Goal: Task Accomplishment & Management: Use online tool/utility

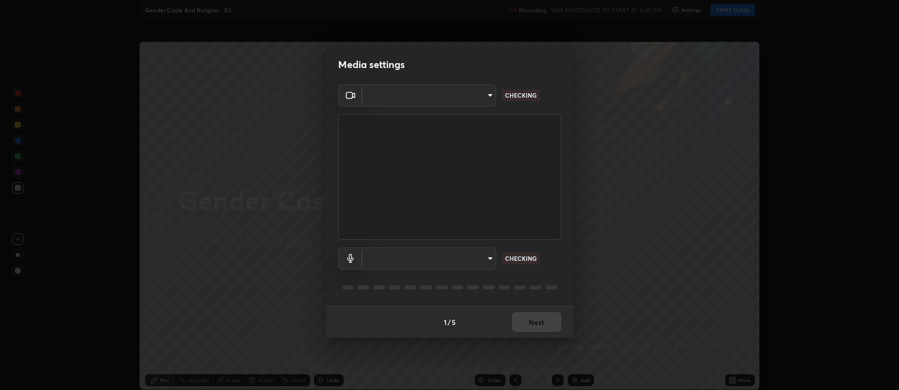
type input "f456938f2a3656198887c4fa7753b4067914b3ef781e46197b778b79941f4727"
type input "default"
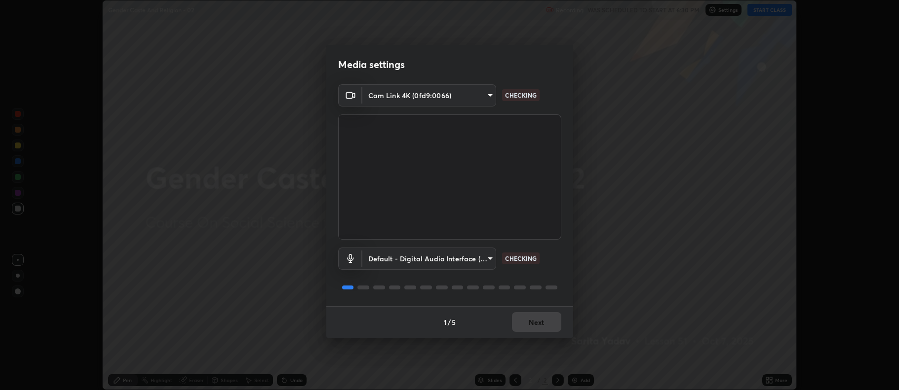
scroll to position [390, 899]
click at [549, 315] on button "Next" at bounding box center [536, 322] width 49 height 20
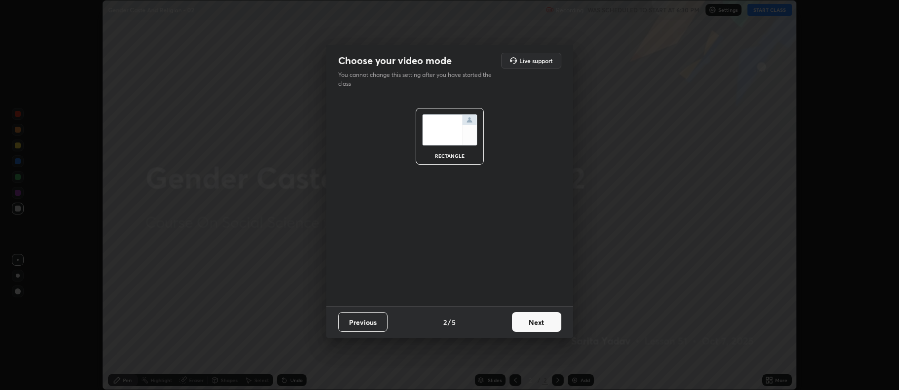
click at [543, 324] on button "Next" at bounding box center [536, 322] width 49 height 20
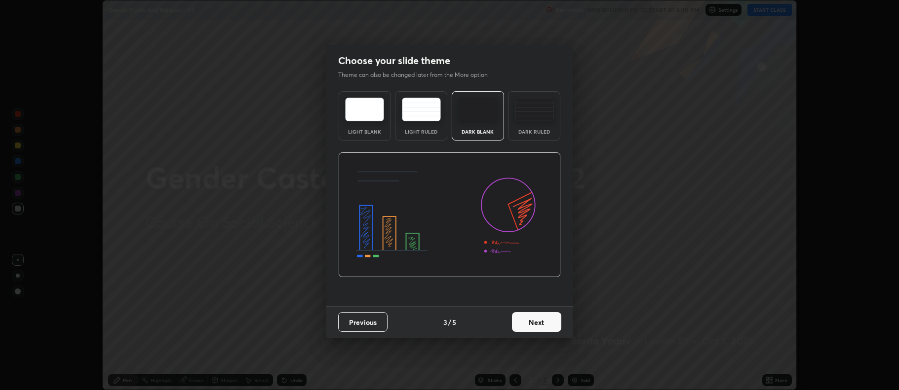
click at [382, 134] on div "Light Blank" at bounding box center [365, 115] width 52 height 49
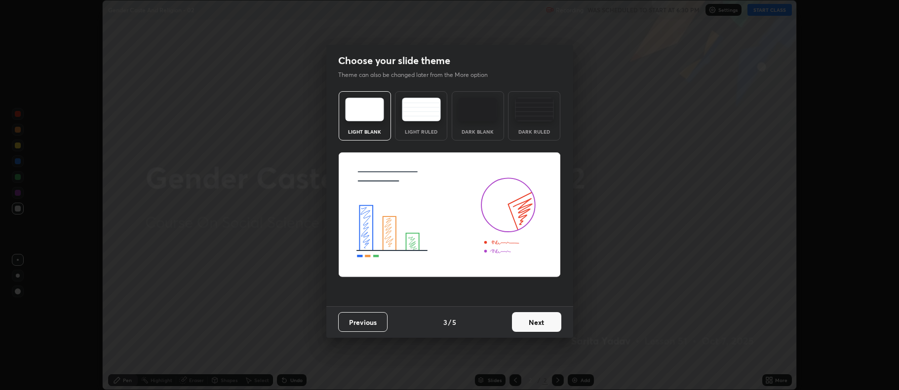
click at [523, 321] on button "Next" at bounding box center [536, 322] width 49 height 20
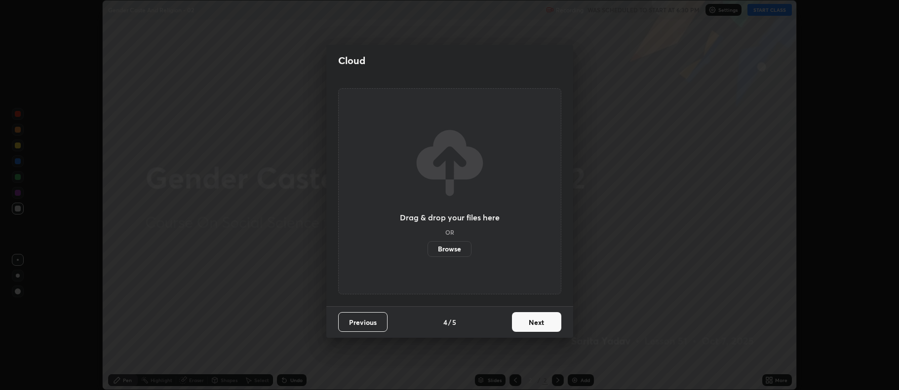
click at [466, 250] on label "Browse" at bounding box center [449, 249] width 44 height 16
click at [427, 250] on input "Browse" at bounding box center [427, 249] width 0 height 16
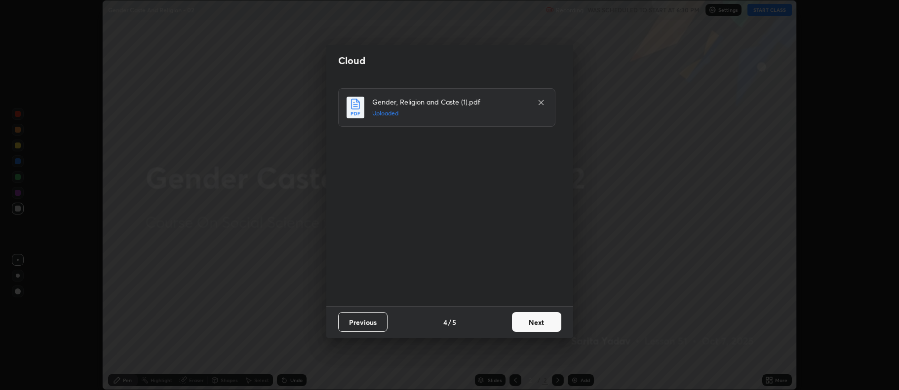
click at [485, 273] on div "Gender, Religion and Caste (1).pdf Uploaded" at bounding box center [450, 191] width 225 height 206
click at [528, 326] on button "Next" at bounding box center [536, 322] width 49 height 20
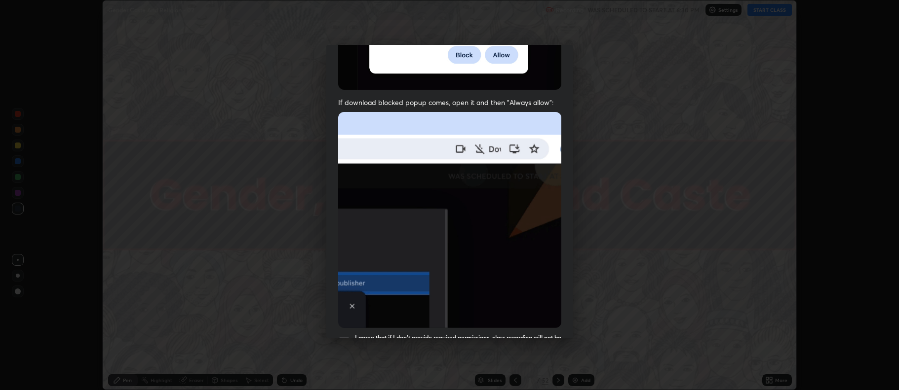
scroll to position [200, 0]
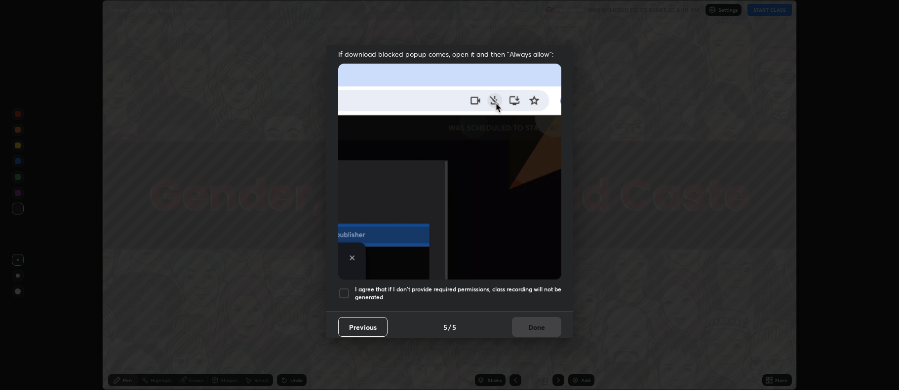
click at [454, 291] on h5 "I agree that if I don't provide required permissions, class recording will not …" at bounding box center [458, 293] width 206 height 15
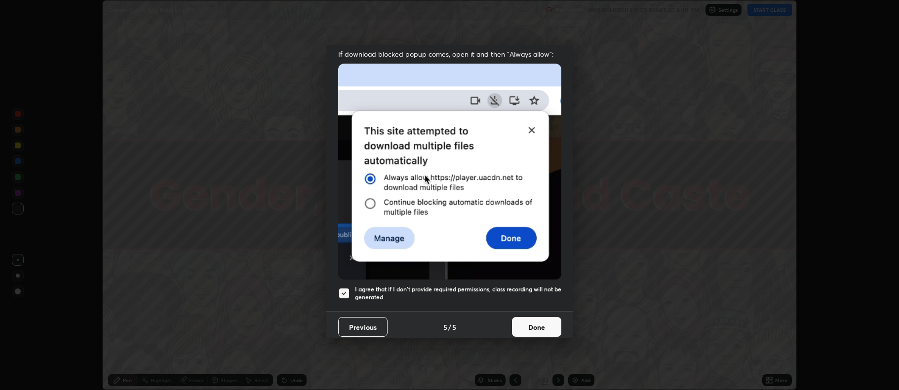
click at [519, 326] on button "Done" at bounding box center [536, 327] width 49 height 20
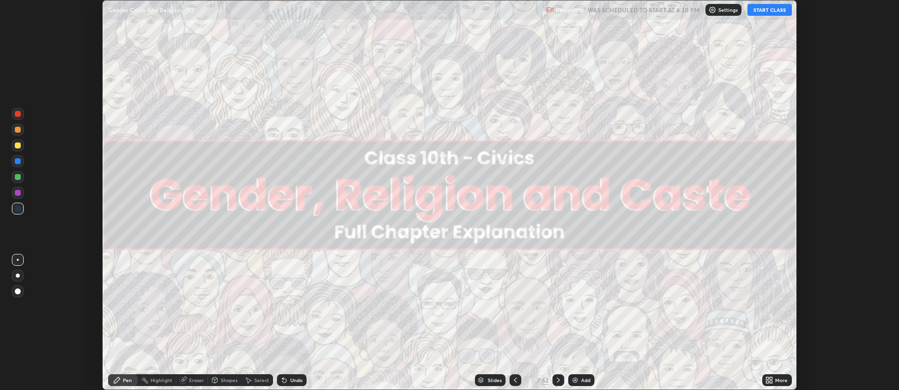
click at [502, 375] on div "Slides" at bounding box center [490, 381] width 31 height 12
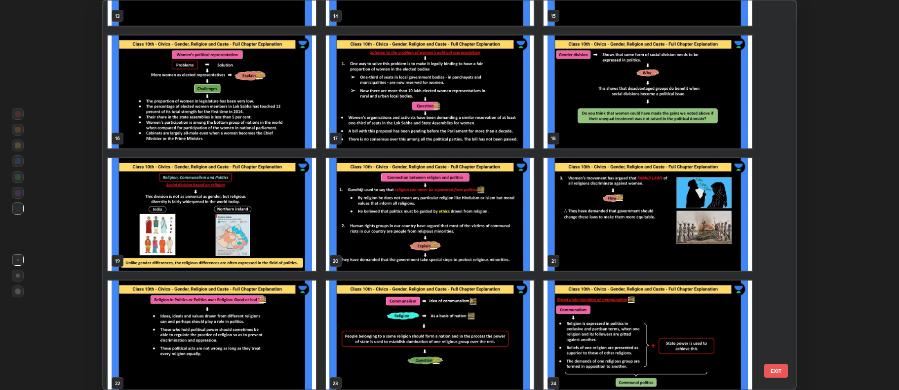
scroll to position [584, 0]
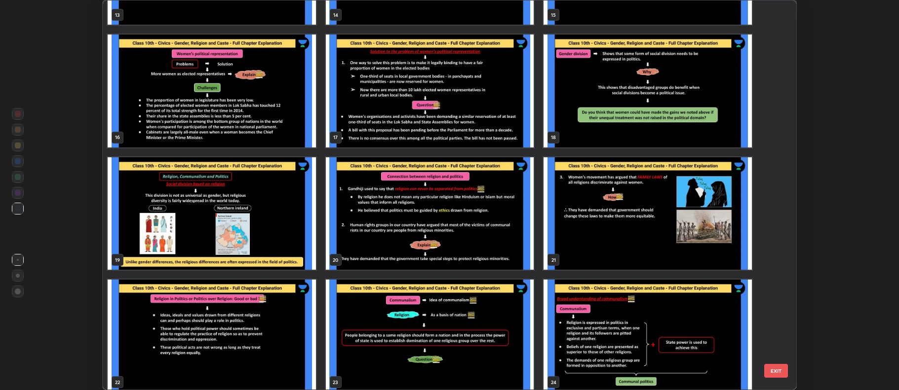
click at [484, 213] on img "grid" at bounding box center [430, 213] width 208 height 113
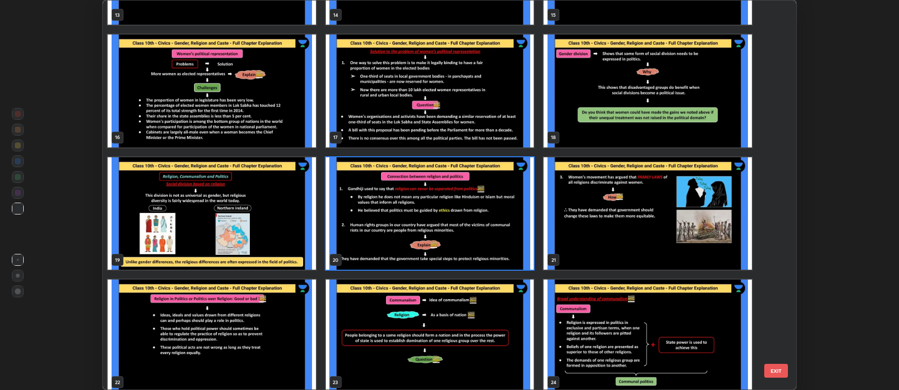
click at [461, 239] on img "grid" at bounding box center [430, 213] width 208 height 113
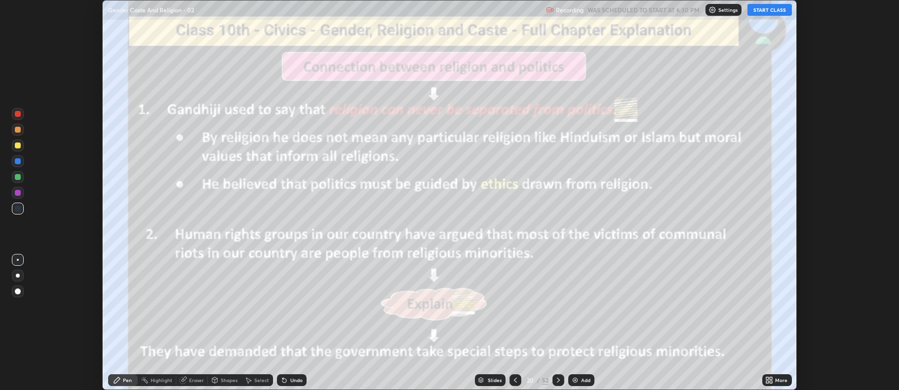
click at [494, 230] on img "grid" at bounding box center [430, 213] width 208 height 113
click at [764, 12] on button "START CLASS" at bounding box center [769, 10] width 44 height 12
click at [557, 382] on icon at bounding box center [558, 380] width 3 height 5
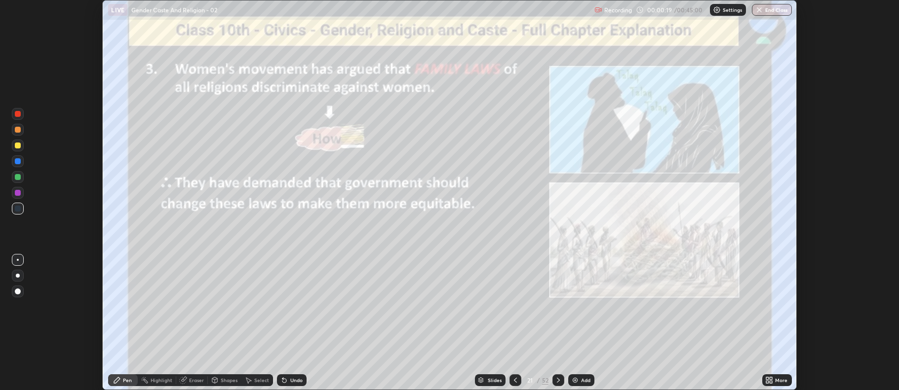
click at [557, 381] on icon at bounding box center [558, 381] width 8 height 8
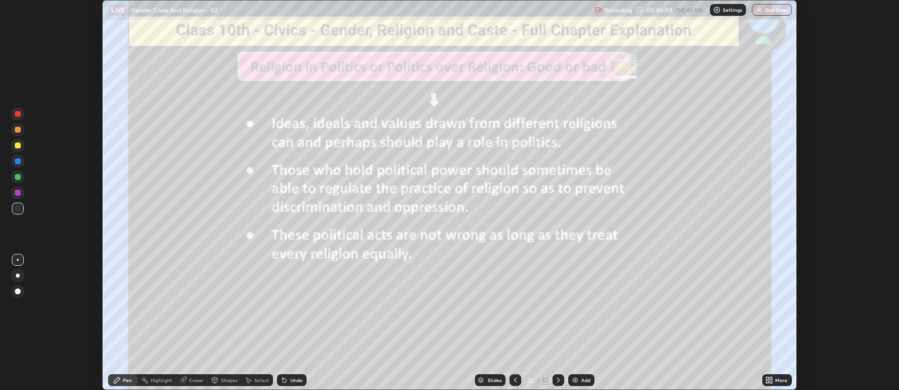
click at [557, 381] on icon at bounding box center [558, 381] width 8 height 8
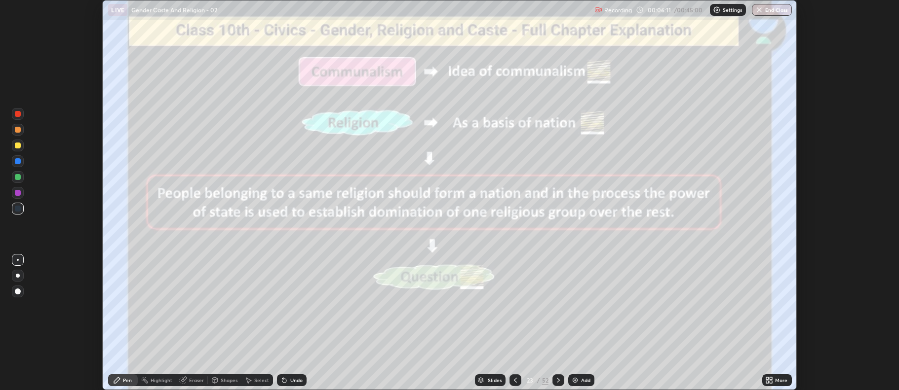
click at [557, 377] on icon at bounding box center [558, 381] width 8 height 8
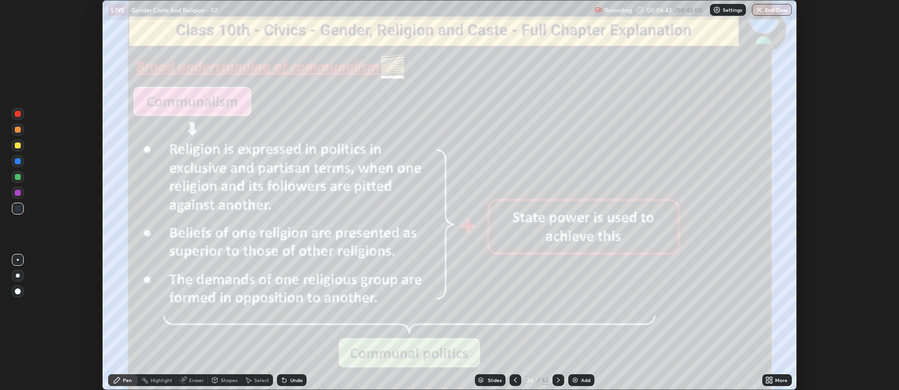
click at [16, 195] on div at bounding box center [18, 193] width 6 height 6
click at [557, 381] on icon at bounding box center [558, 381] width 8 height 8
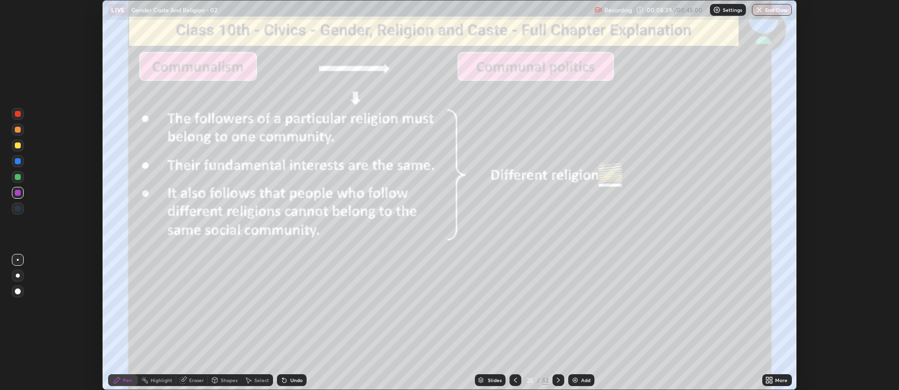
click at [510, 379] on div at bounding box center [515, 381] width 12 height 12
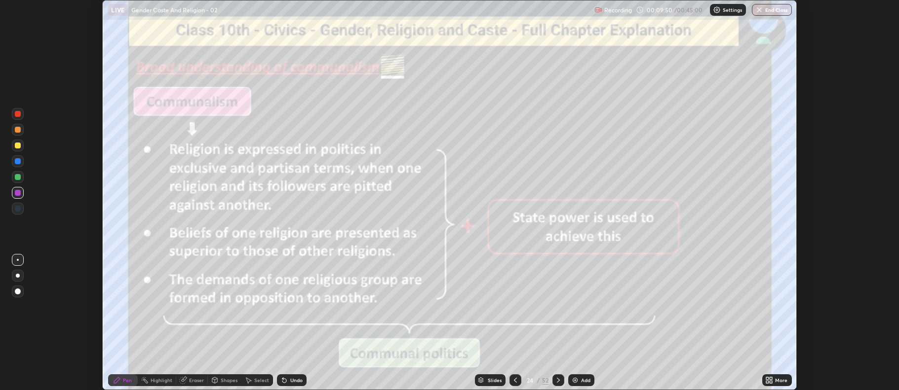
click at [561, 381] on icon at bounding box center [558, 381] width 8 height 8
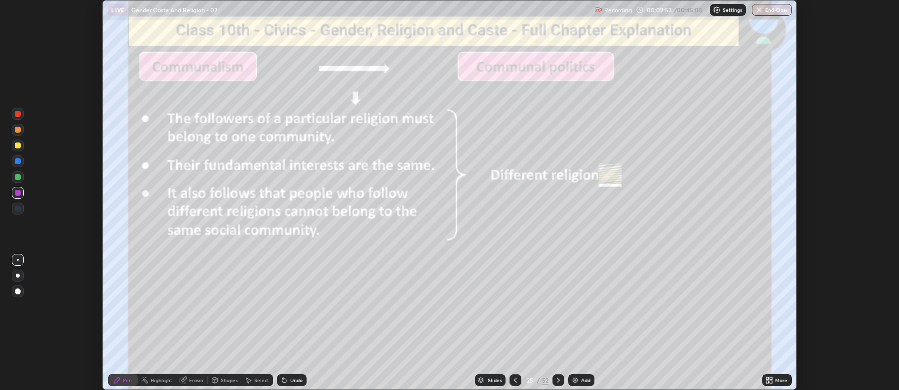
click at [557, 379] on icon at bounding box center [558, 380] width 3 height 5
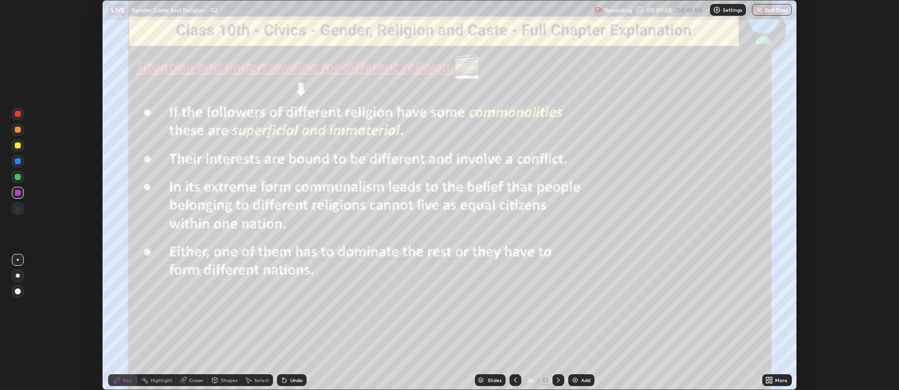
click at [558, 379] on icon at bounding box center [558, 381] width 8 height 8
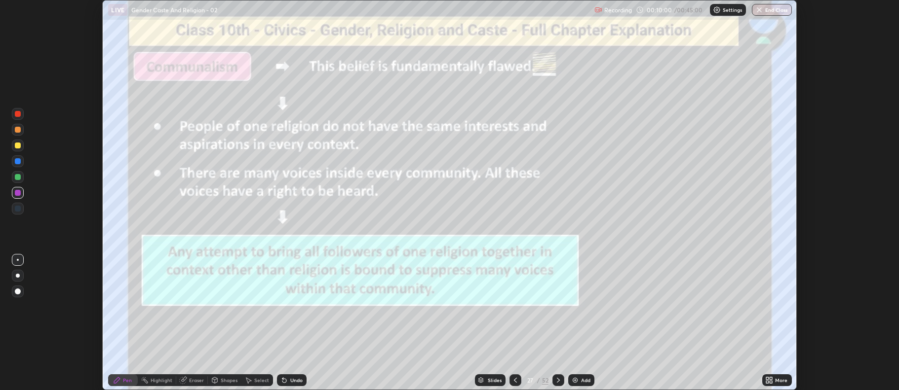
click at [558, 378] on icon at bounding box center [558, 381] width 8 height 8
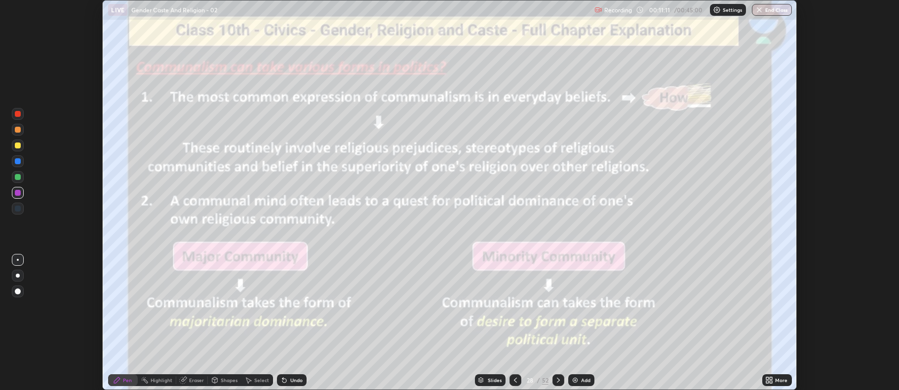
click at [558, 378] on icon at bounding box center [558, 381] width 8 height 8
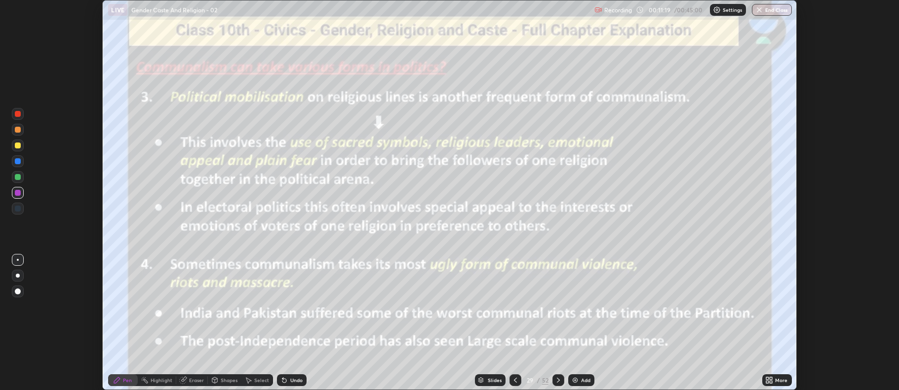
click at [558, 380] on icon at bounding box center [558, 380] width 3 height 5
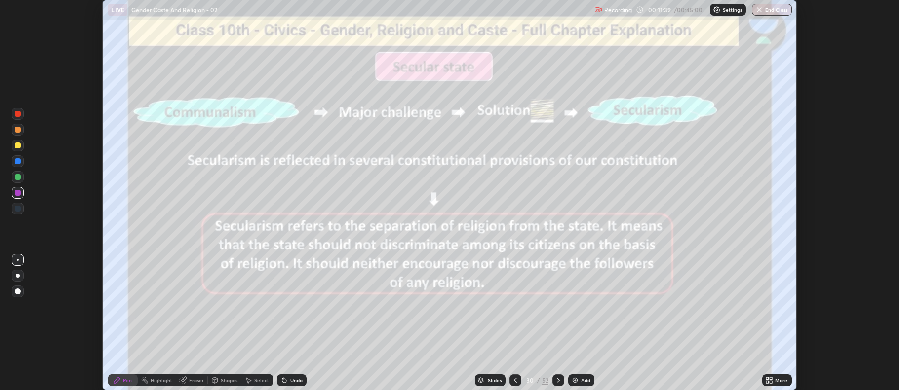
click at [18, 276] on div at bounding box center [18, 276] width 4 height 4
click at [494, 381] on div "Slides" at bounding box center [495, 380] width 14 height 5
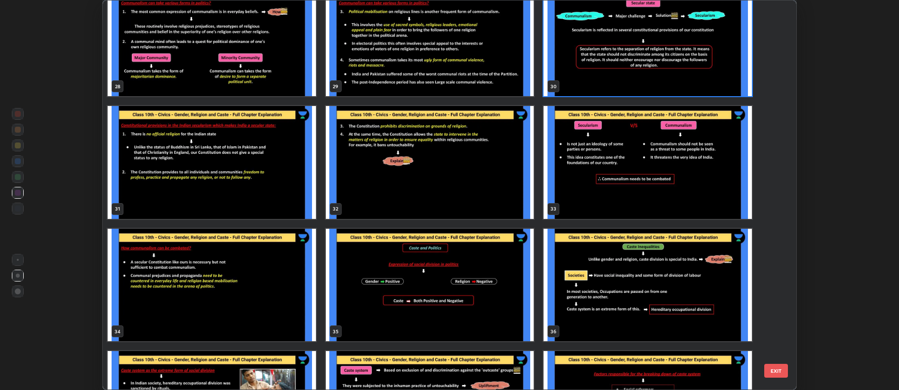
scroll to position [1126, 0]
click at [594, 311] on img "grid" at bounding box center [648, 285] width 208 height 113
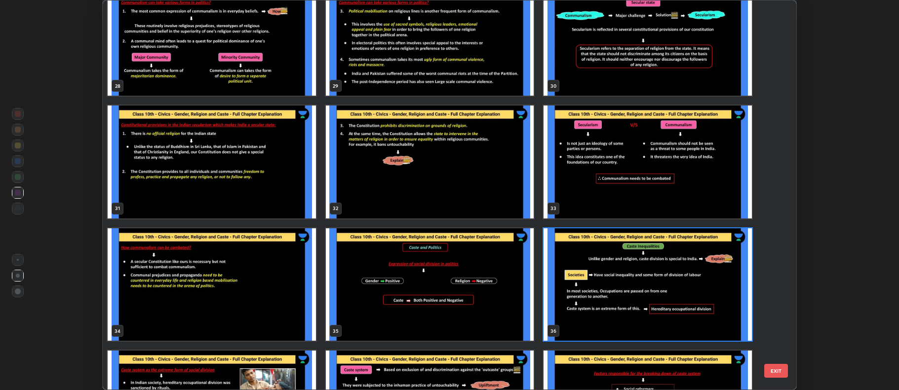
click at [593, 307] on img "grid" at bounding box center [648, 285] width 208 height 113
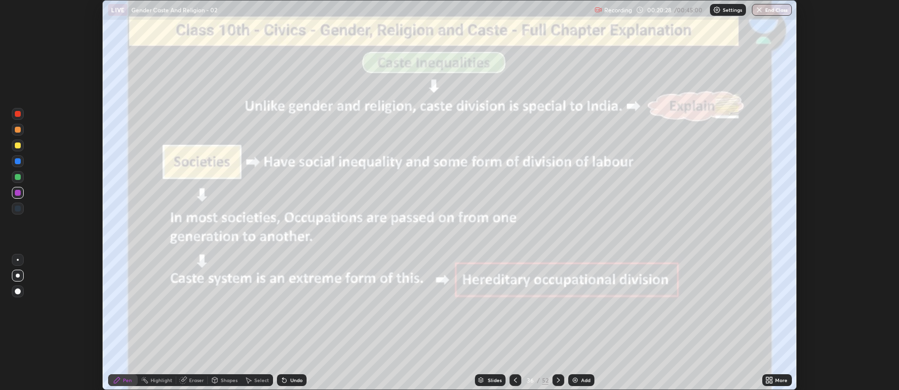
click at [557, 381] on icon at bounding box center [558, 381] width 8 height 8
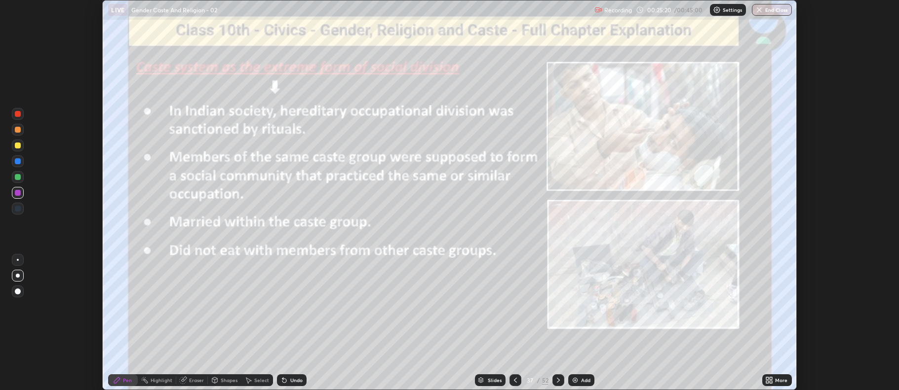
click at [552, 381] on div at bounding box center [558, 381] width 12 height 12
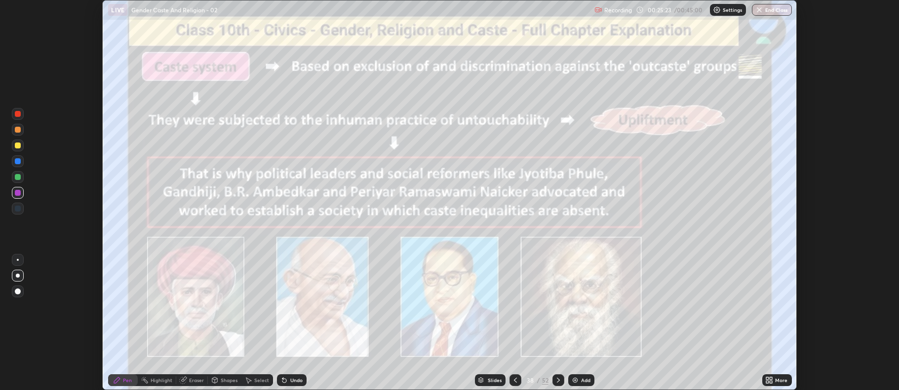
click at [556, 379] on icon at bounding box center [558, 381] width 8 height 8
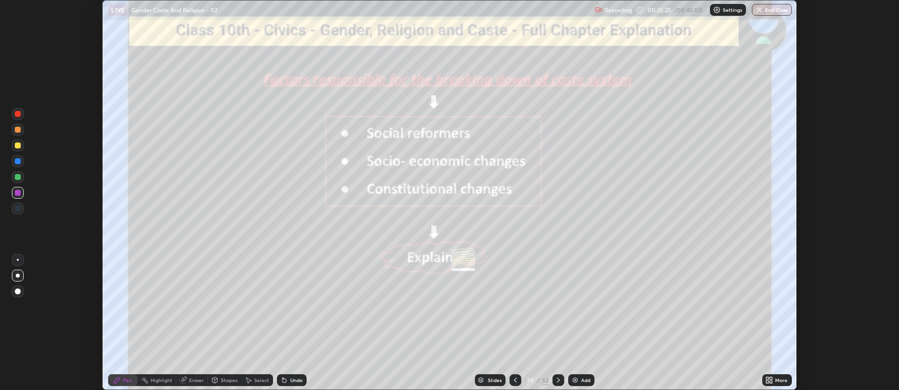
click at [513, 382] on icon at bounding box center [515, 381] width 8 height 8
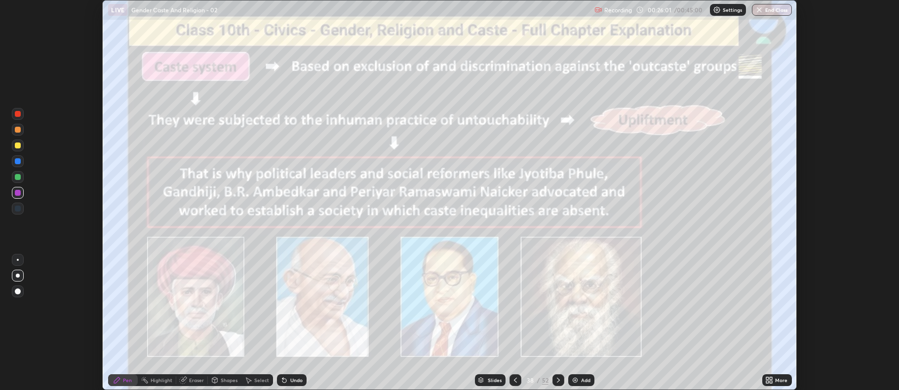
click at [557, 381] on icon at bounding box center [558, 381] width 8 height 8
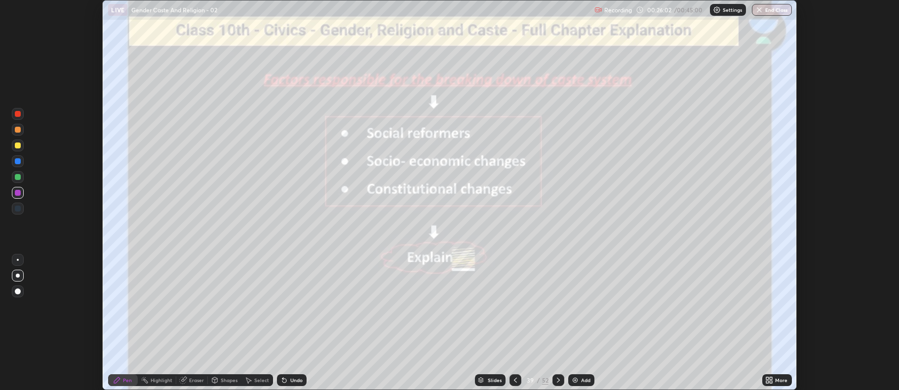
click at [557, 381] on icon at bounding box center [558, 381] width 8 height 8
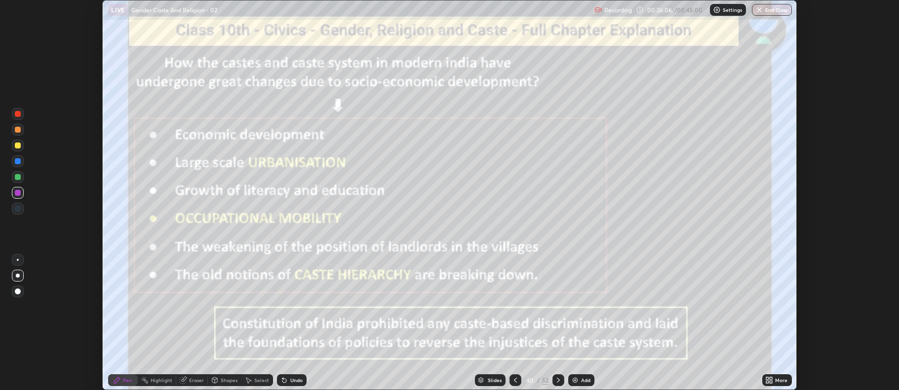
click at [557, 379] on icon at bounding box center [558, 380] width 3 height 5
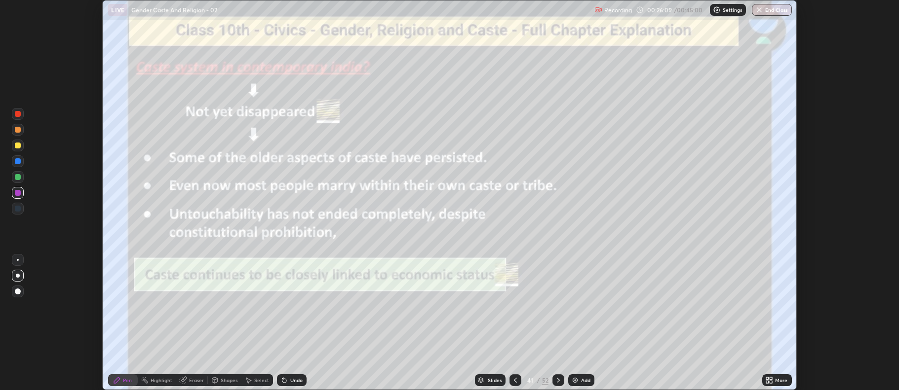
click at [556, 380] on icon at bounding box center [558, 381] width 8 height 8
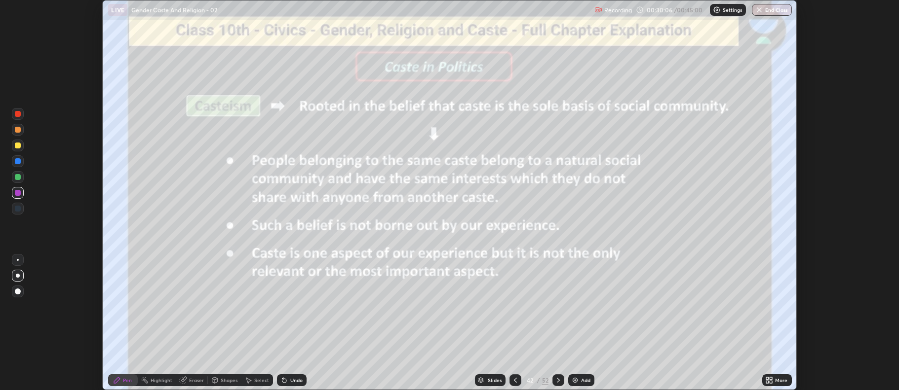
click at [764, 9] on button "End Class" at bounding box center [772, 10] width 40 height 12
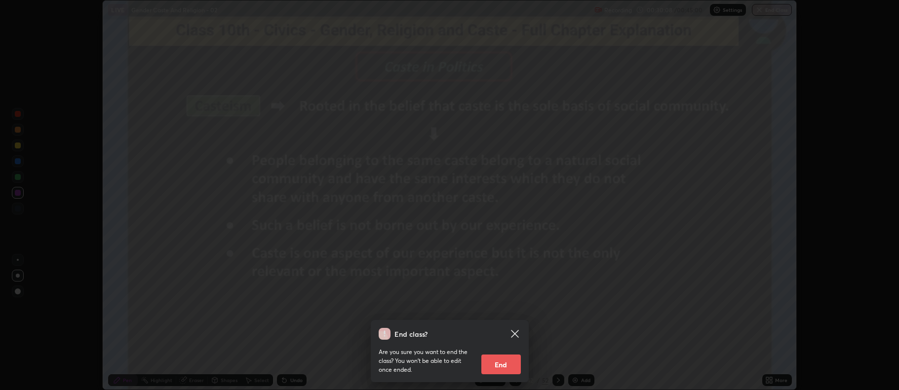
click at [510, 361] on button "End" at bounding box center [500, 365] width 39 height 20
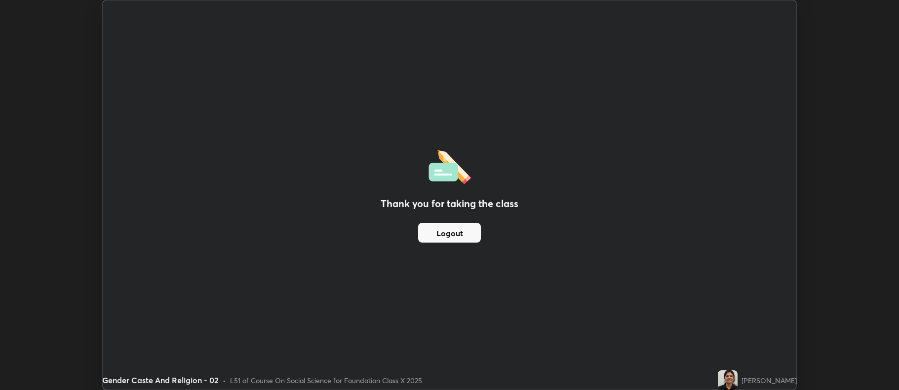
click at [462, 238] on button "Logout" at bounding box center [449, 233] width 63 height 20
